Goal: Task Accomplishment & Management: Manage account settings

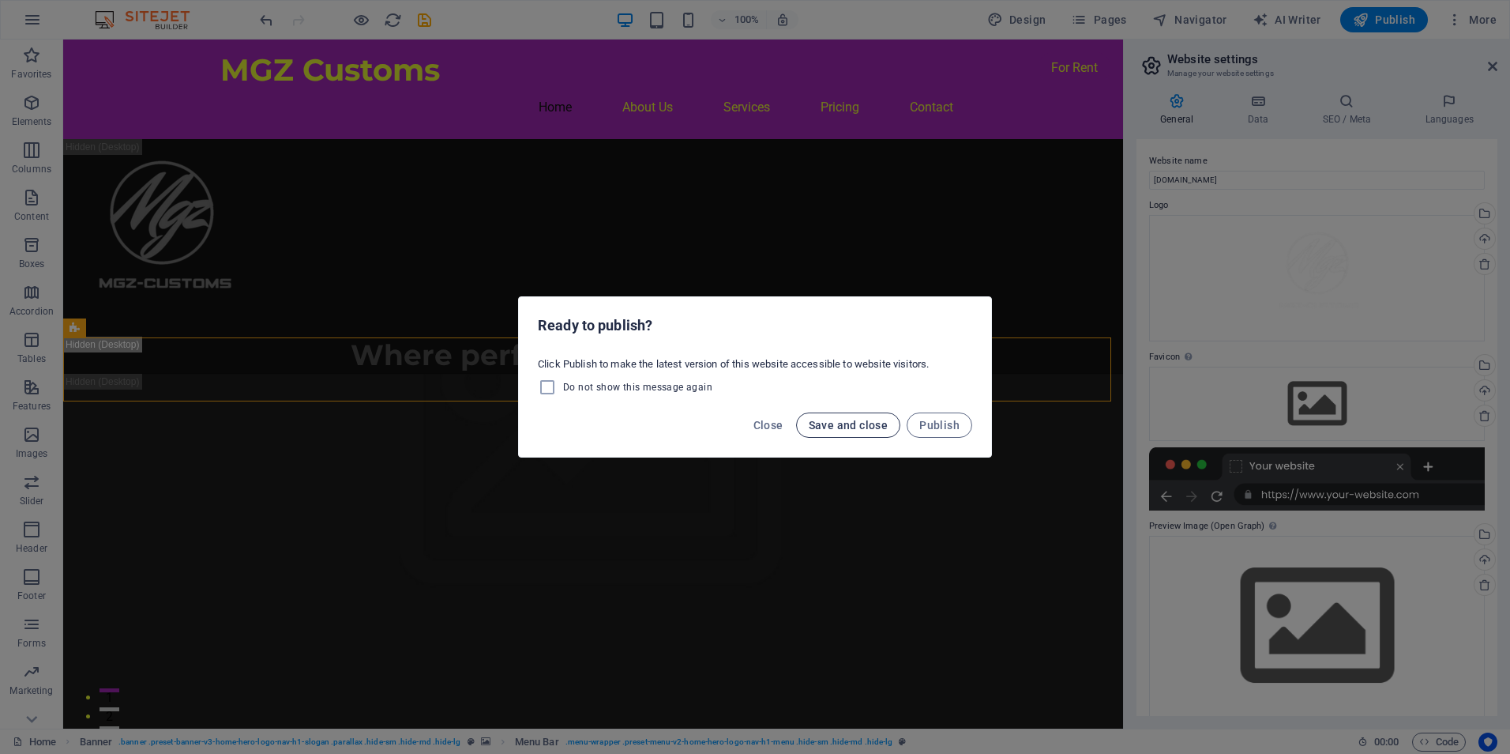
click at [840, 427] on span "Save and close" at bounding box center [849, 425] width 80 height 13
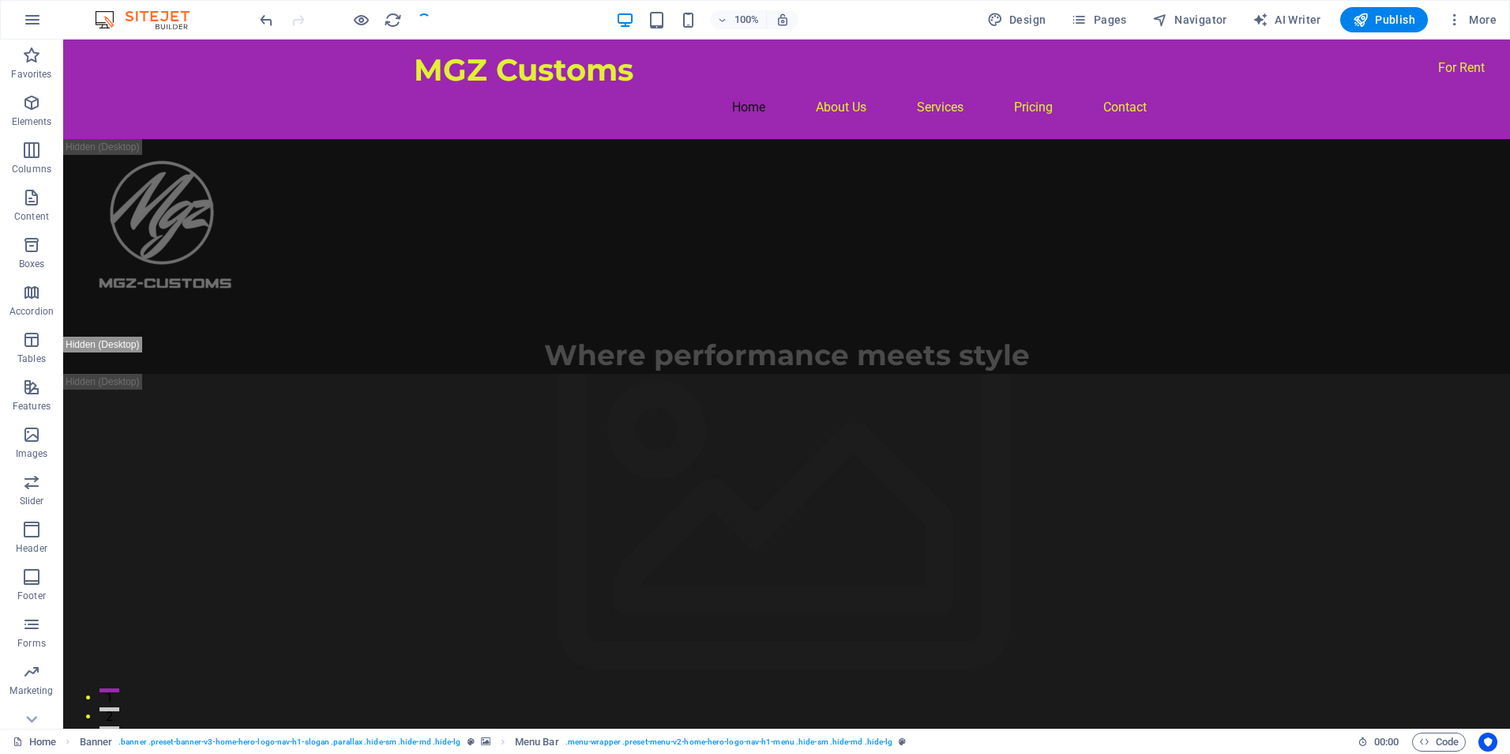
checkbox input "false"
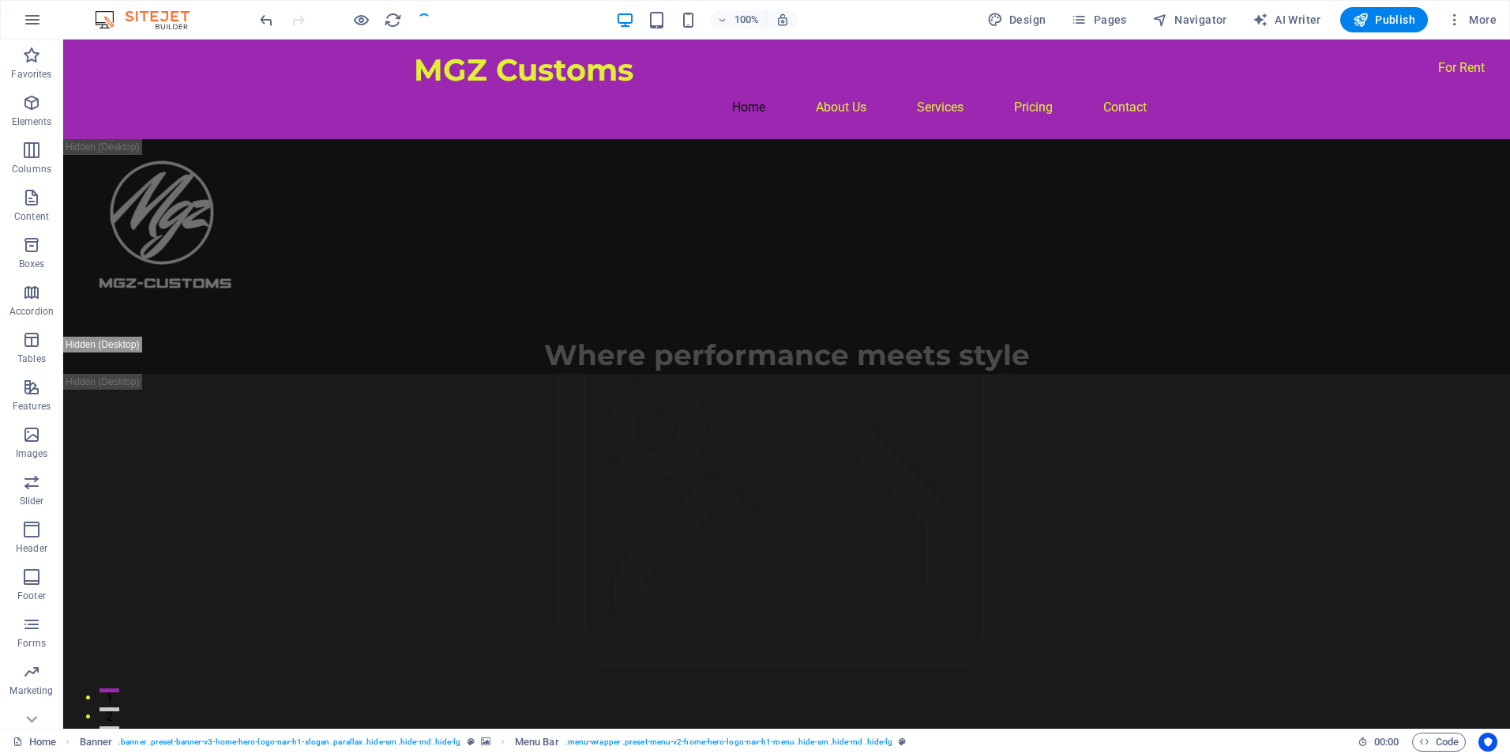
checkbox input "false"
